Goal: Use online tool/utility: Use online tool/utility

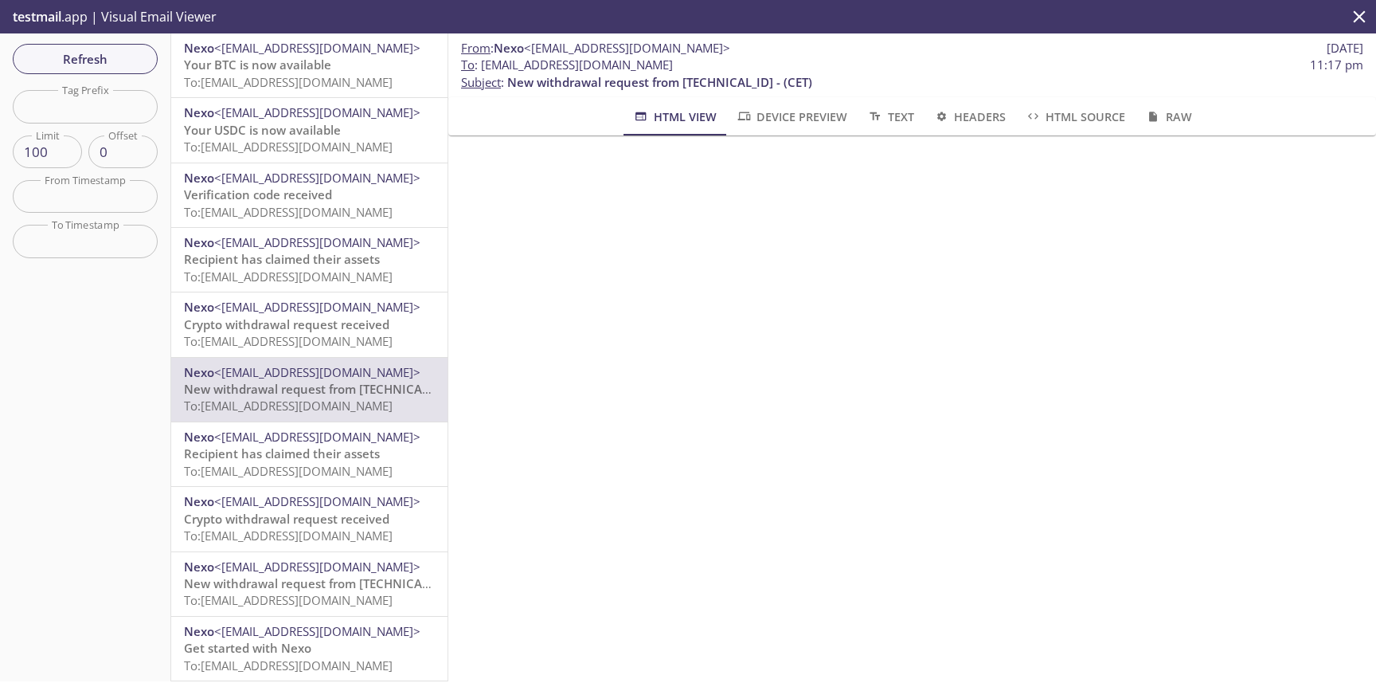
scroll to position [279, 0]
click at [796, 123] on span "Device Preview" at bounding box center [792, 117] width 112 height 20
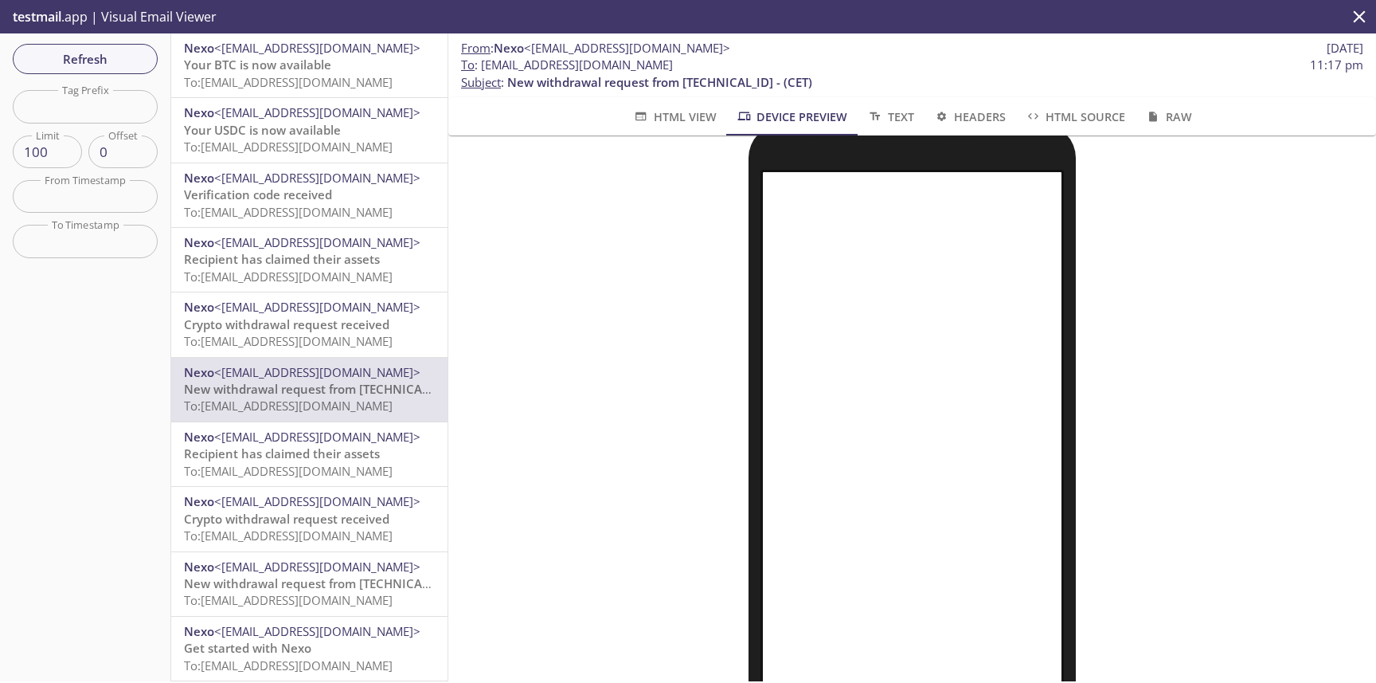
scroll to position [0, 0]
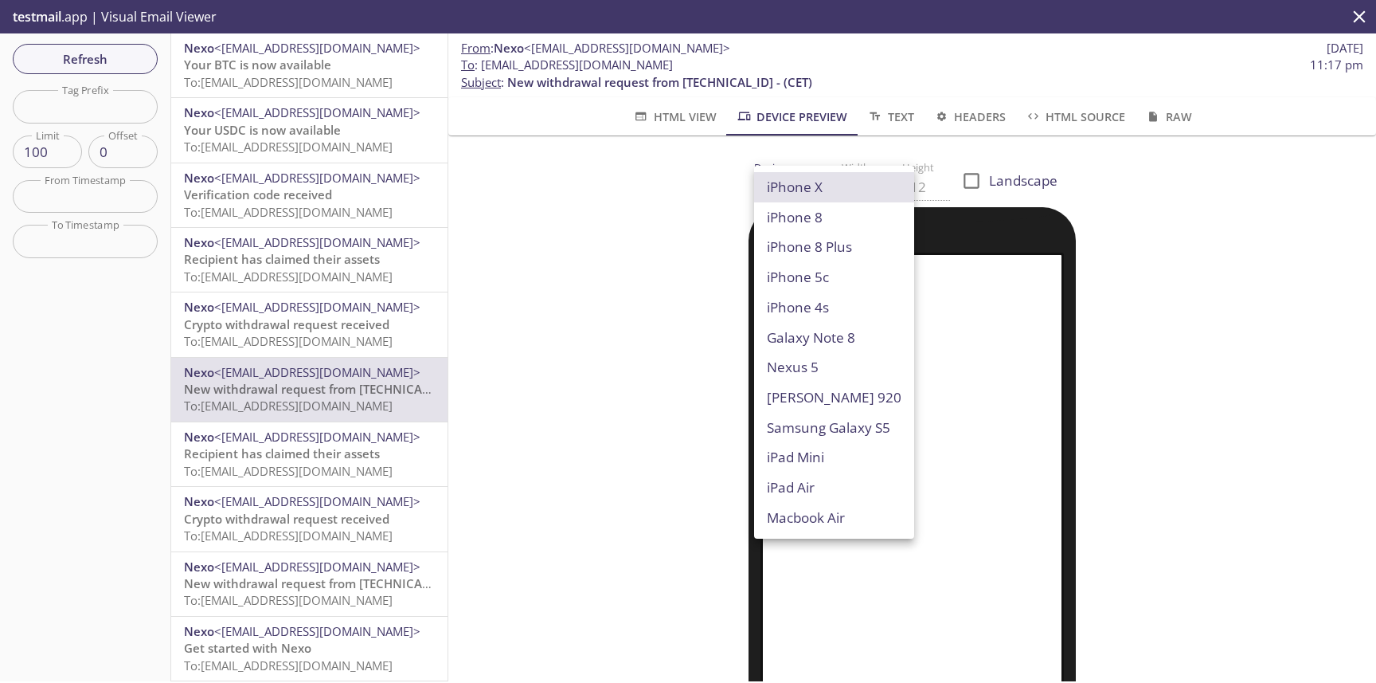
click at [807, 189] on body ".cls-1 { fill: #6d5ca8; } .cls-2 { fill: #3fc191; } .cls-3 { fill: #3b4752; } .…" at bounding box center [688, 341] width 1376 height 683
click at [845, 192] on li "iPhone X" at bounding box center [834, 187] width 160 height 30
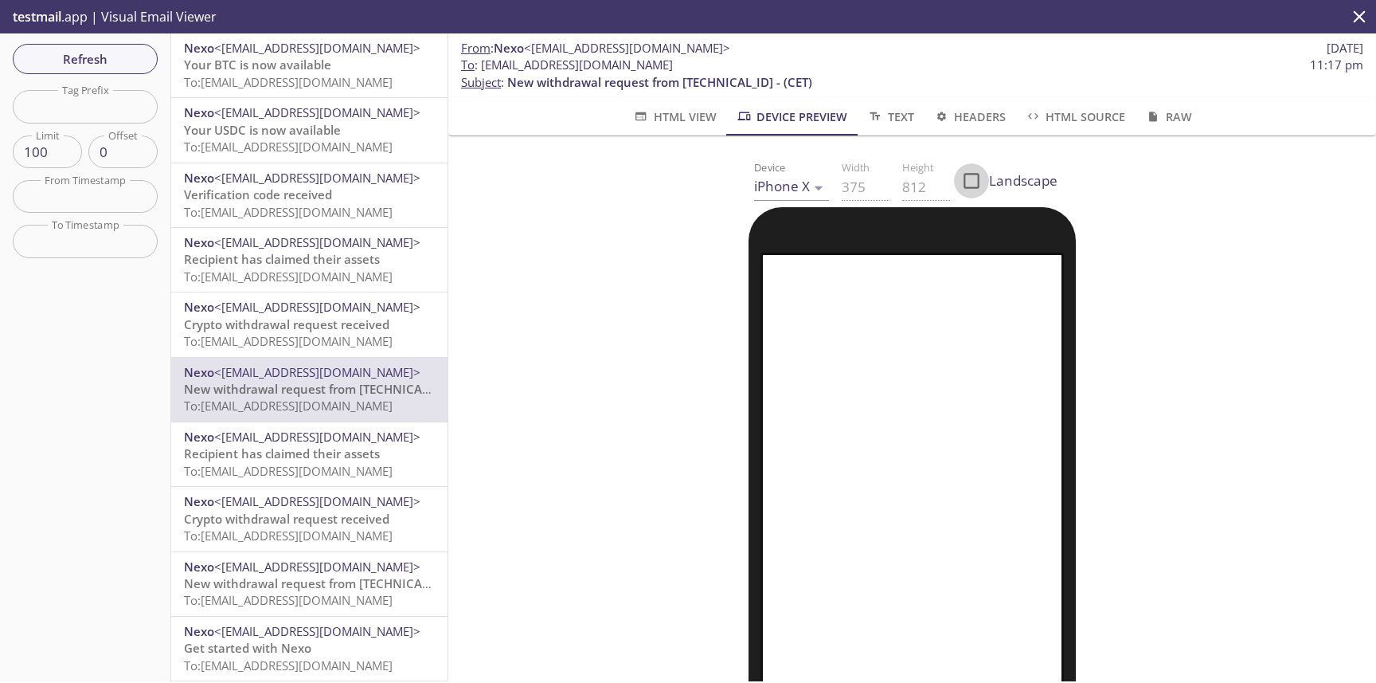
click at [966, 182] on input "Landscape" at bounding box center [971, 180] width 35 height 35
checkbox input "true"
type input "812"
type input "375"
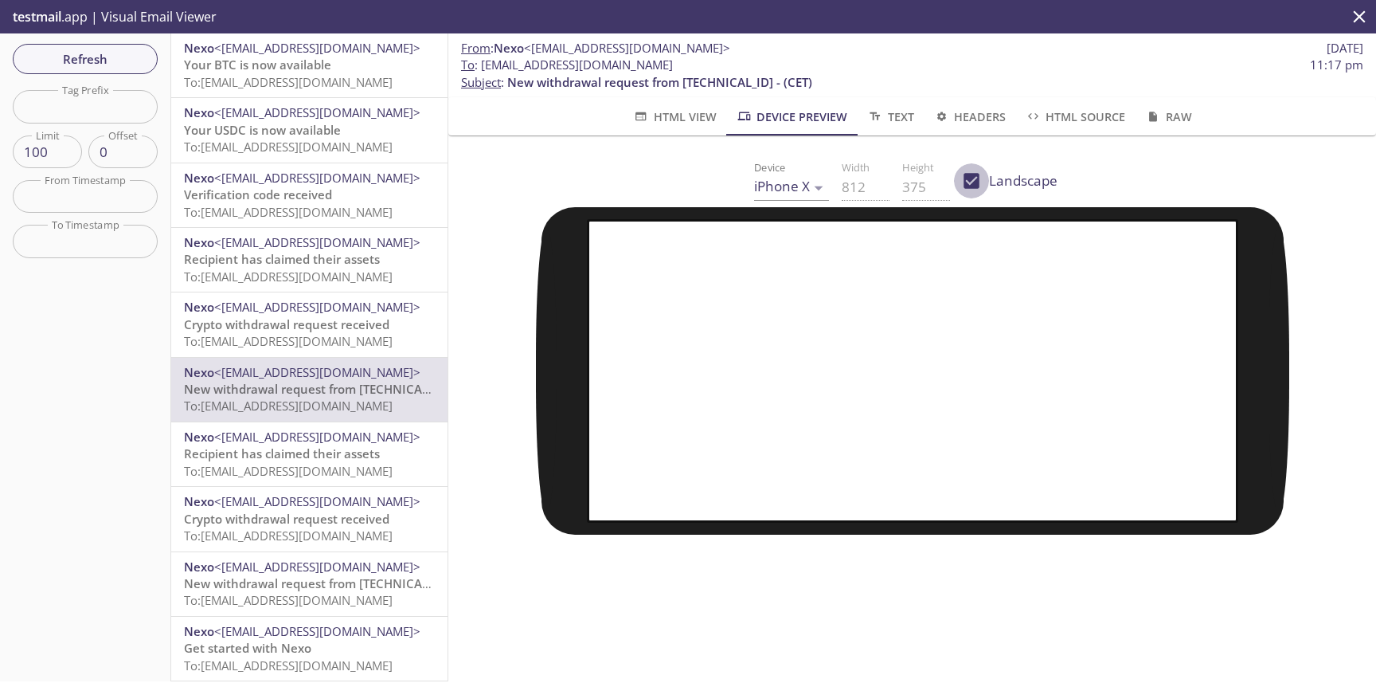
click at [967, 182] on input "Landscape" at bounding box center [971, 180] width 35 height 35
checkbox input "false"
type input "375"
type input "812"
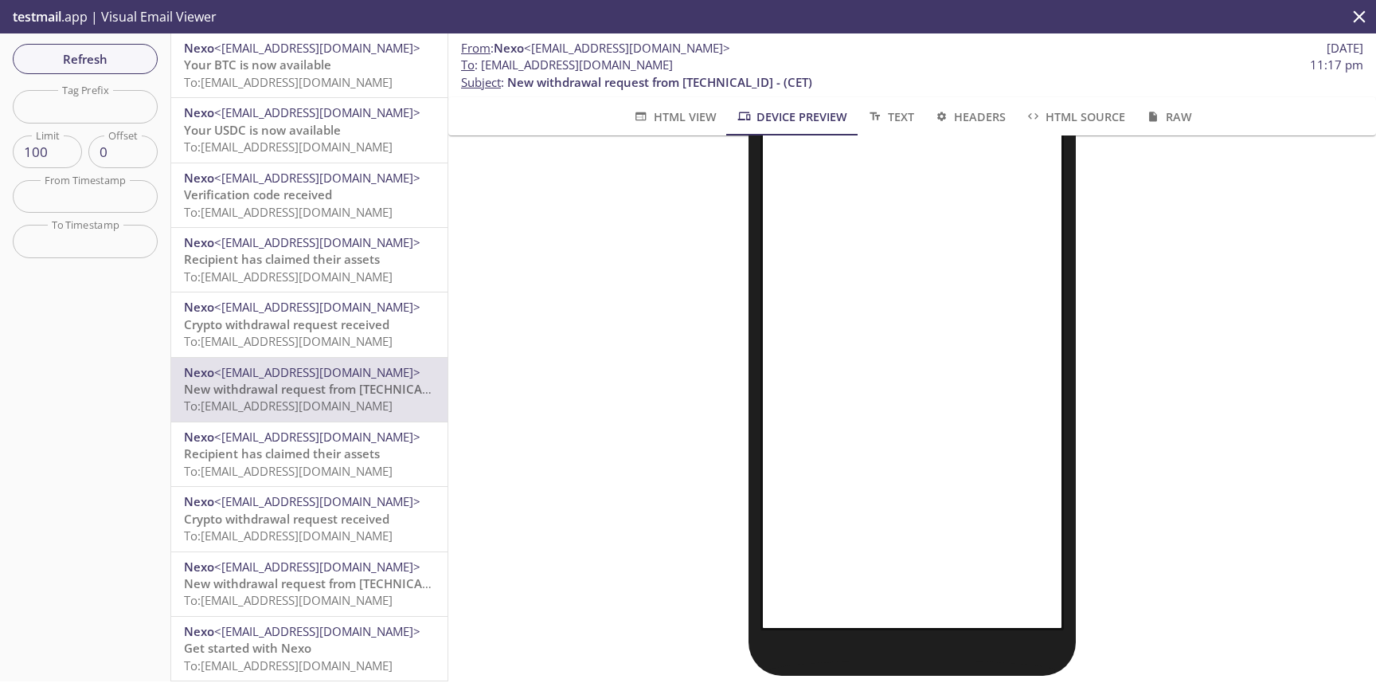
scroll to position [287, 0]
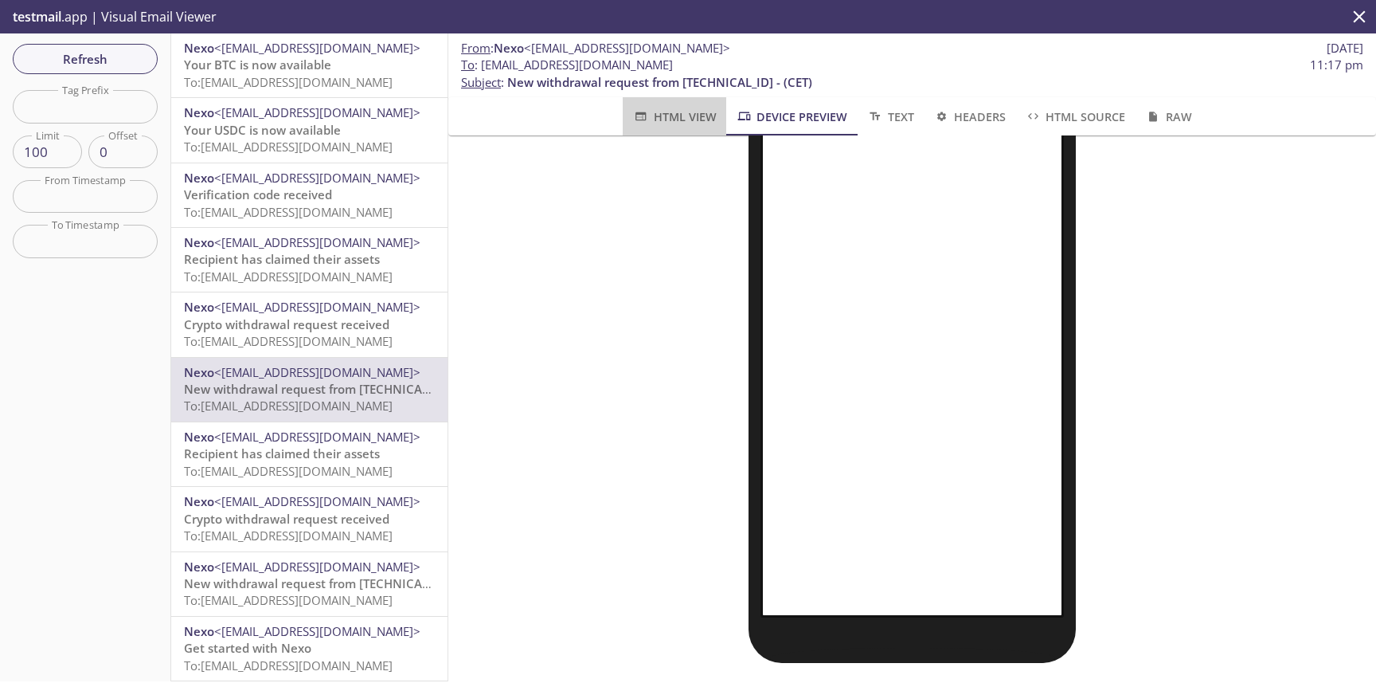
click at [704, 123] on span "HTML View" at bounding box center [674, 117] width 84 height 20
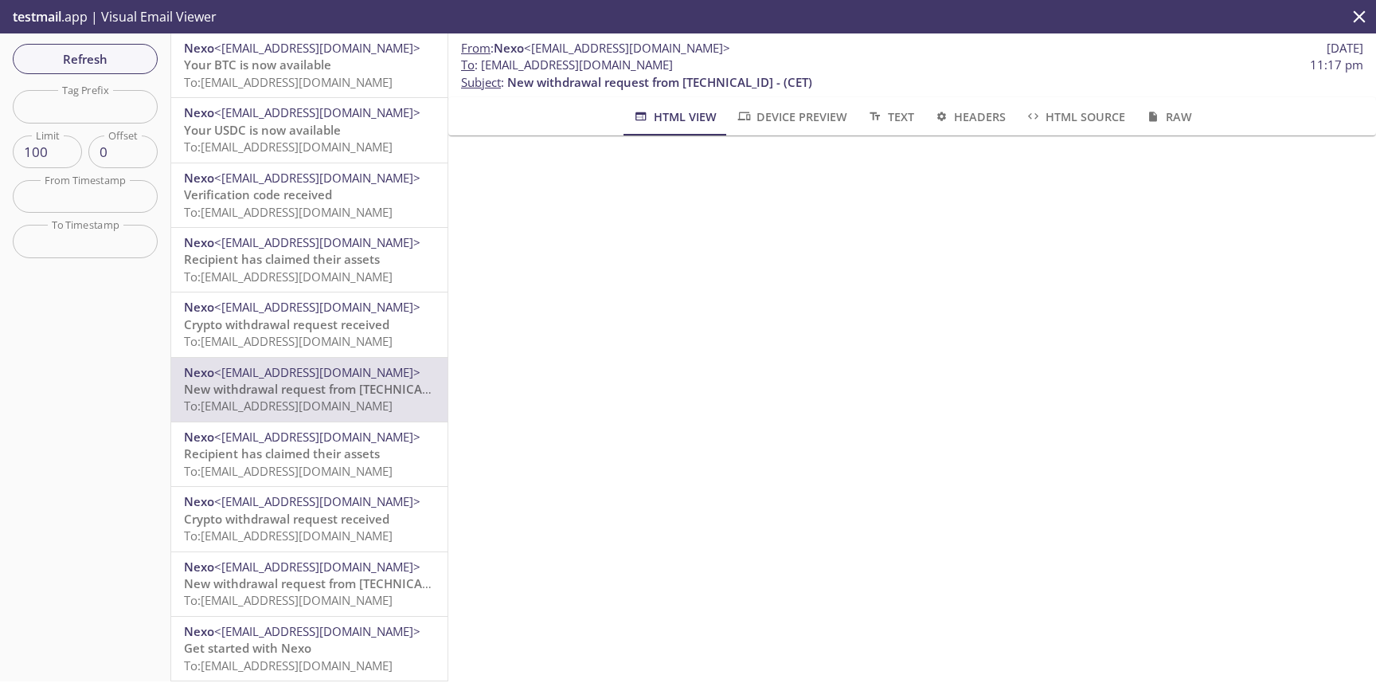
click at [900, 130] on button "Text" at bounding box center [890, 116] width 66 height 38
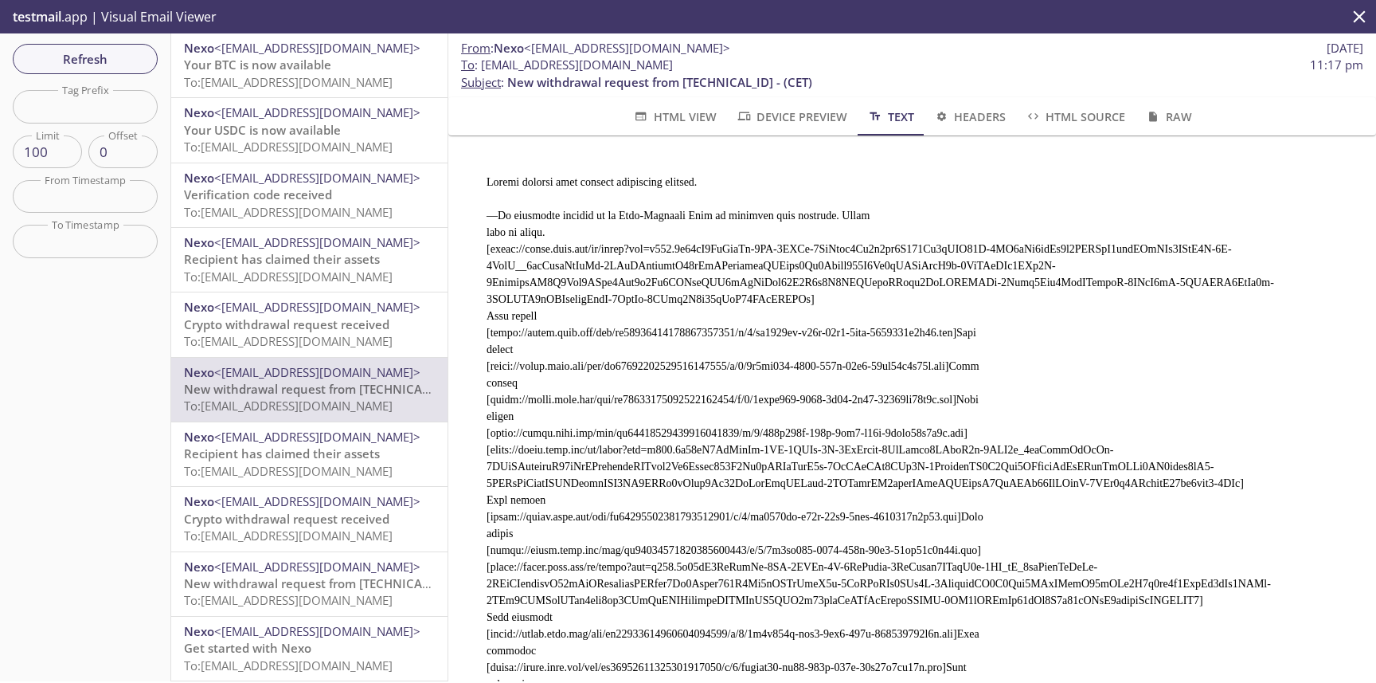
click at [964, 123] on span "Headers" at bounding box center [969, 117] width 72 height 20
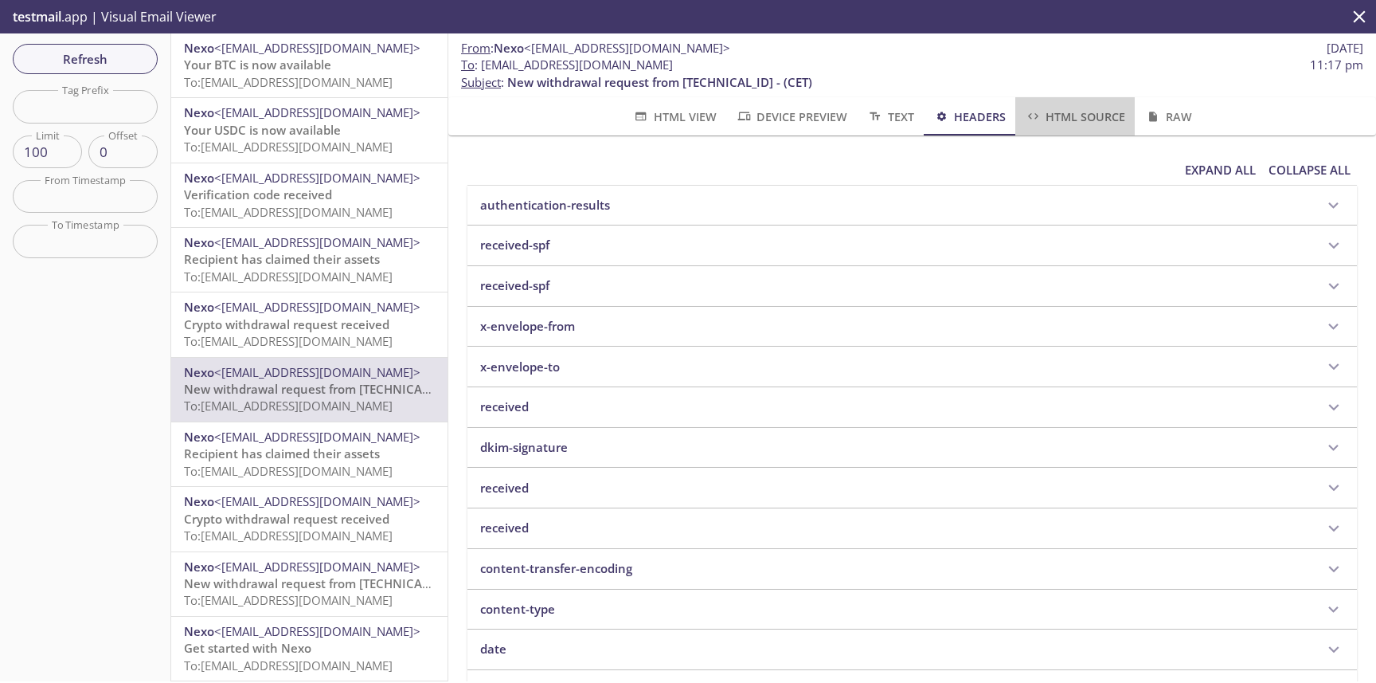
click at [1074, 127] on button "HTML Source" at bounding box center [1075, 116] width 119 height 38
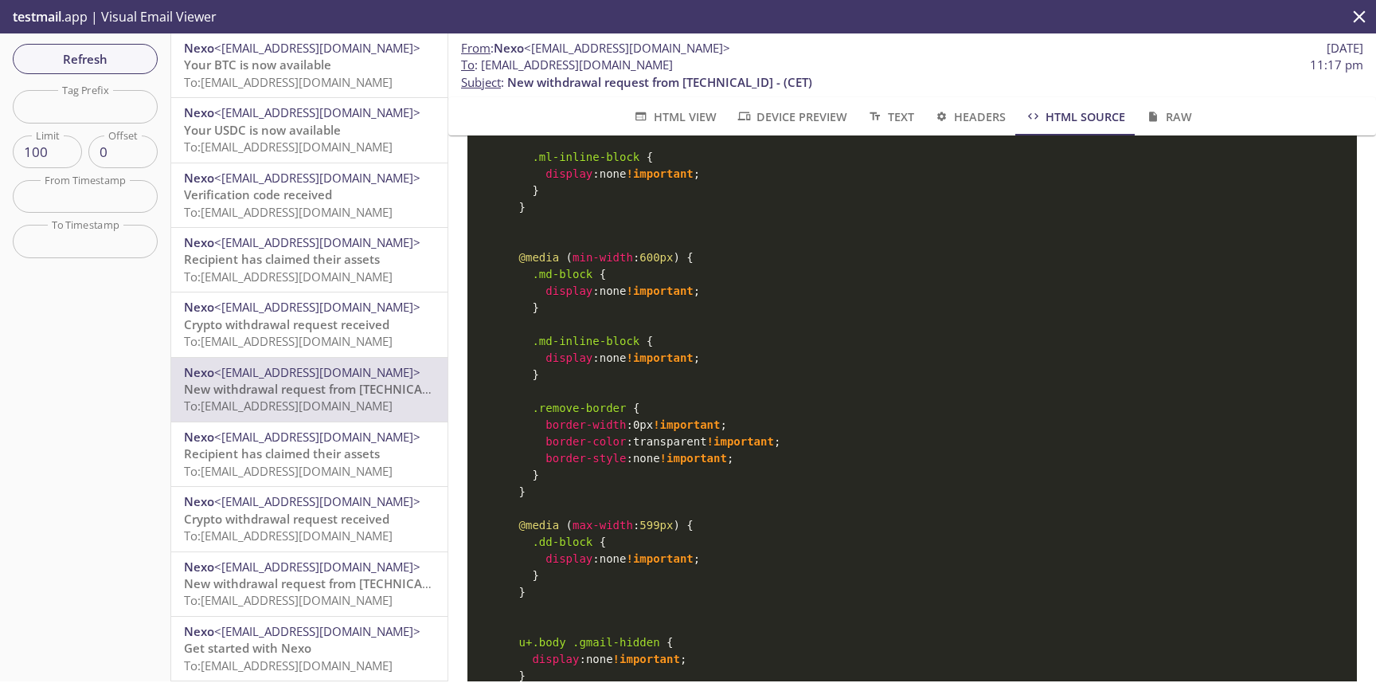
scroll to position [9291, 0]
click at [739, 114] on icon "button" at bounding box center [744, 116] width 13 height 9
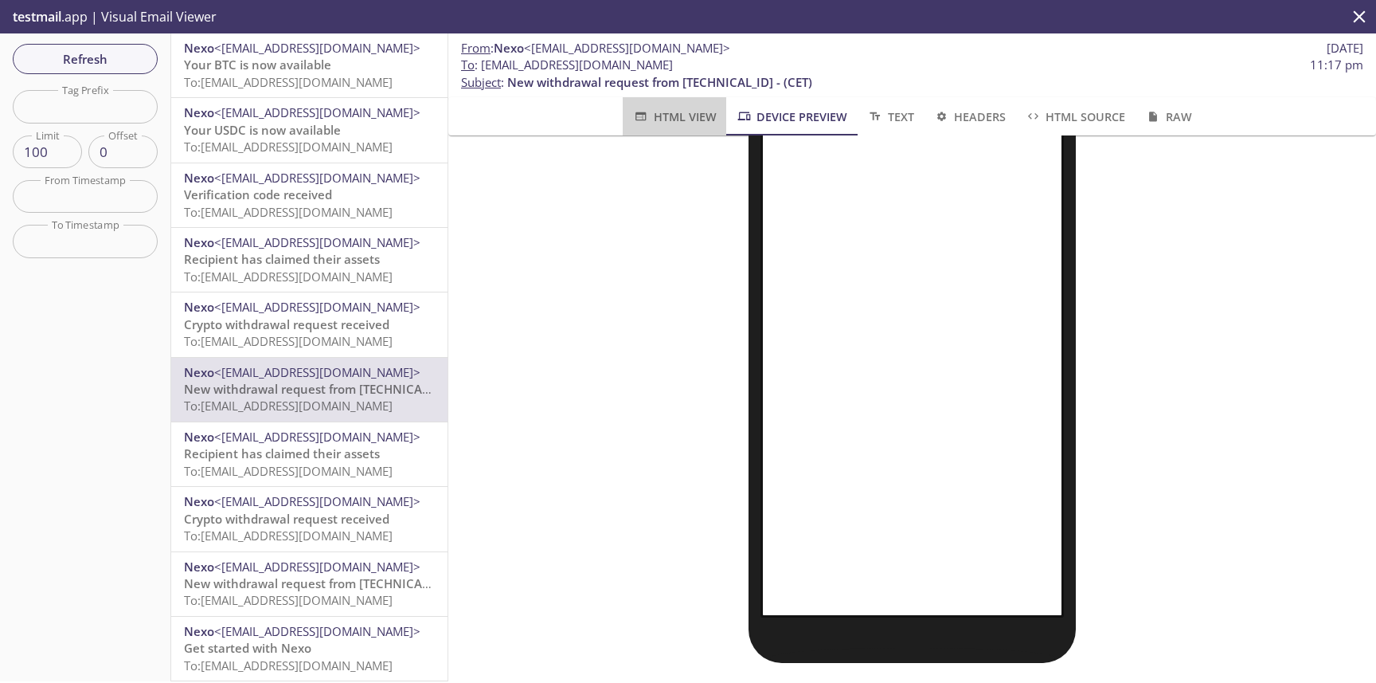
click at [705, 107] on span "HTML View" at bounding box center [674, 117] width 84 height 20
